Goal: Find specific page/section: Find specific page/section

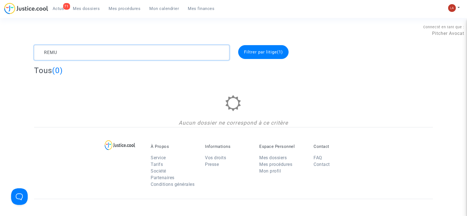
click at [73, 54] on textarea at bounding box center [131, 52] width 195 height 15
click at [77, 50] on textarea at bounding box center [131, 52] width 195 height 15
type textarea "[PERSON_NAME]"
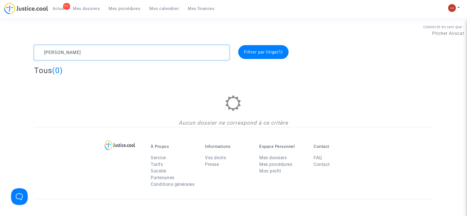
click at [87, 48] on textarea at bounding box center [131, 52] width 195 height 15
type textarea "remy"
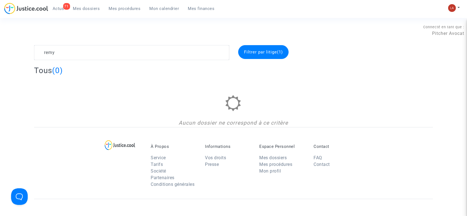
click at [260, 57] on div "Filtrer par litige (1)" at bounding box center [263, 52] width 50 height 14
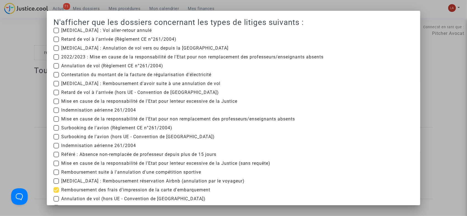
click at [150, 190] on span "Remboursement des frais d'impression de la carte d'embarquement" at bounding box center [135, 190] width 149 height 7
click at [56, 193] on input "Remboursement des frais d'impression de la carte d'embarquement" at bounding box center [56, 193] width 0 height 0
checkbox input "false"
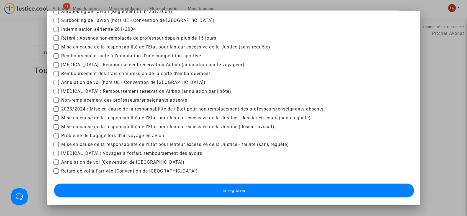
click at [143, 191] on button "Enregistrer" at bounding box center [234, 191] width 361 height 14
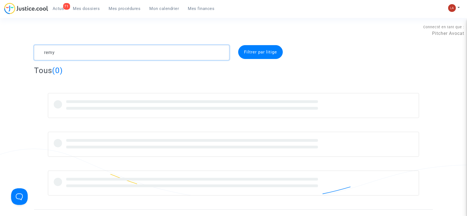
click at [84, 54] on textarea at bounding box center [131, 52] width 195 height 15
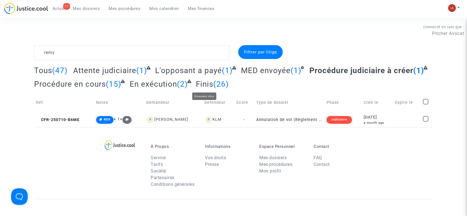
click at [205, 85] on span "Finis" at bounding box center [204, 84] width 17 height 9
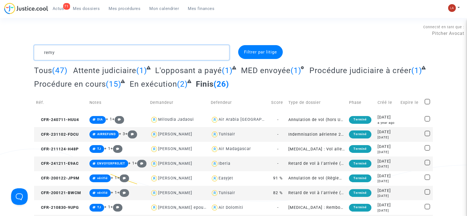
click at [67, 53] on textarea at bounding box center [131, 52] width 195 height 15
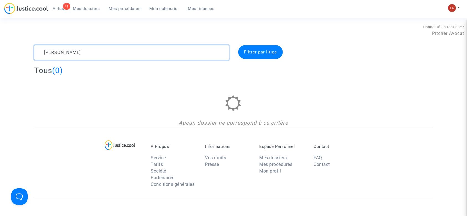
click at [44, 50] on textarea at bounding box center [131, 52] width 195 height 15
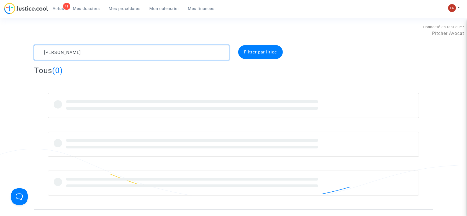
click at [89, 53] on textarea at bounding box center [131, 52] width 195 height 15
type textarea "[PERSON_NAME]"
